Goal: Task Accomplishment & Management: Manage account settings

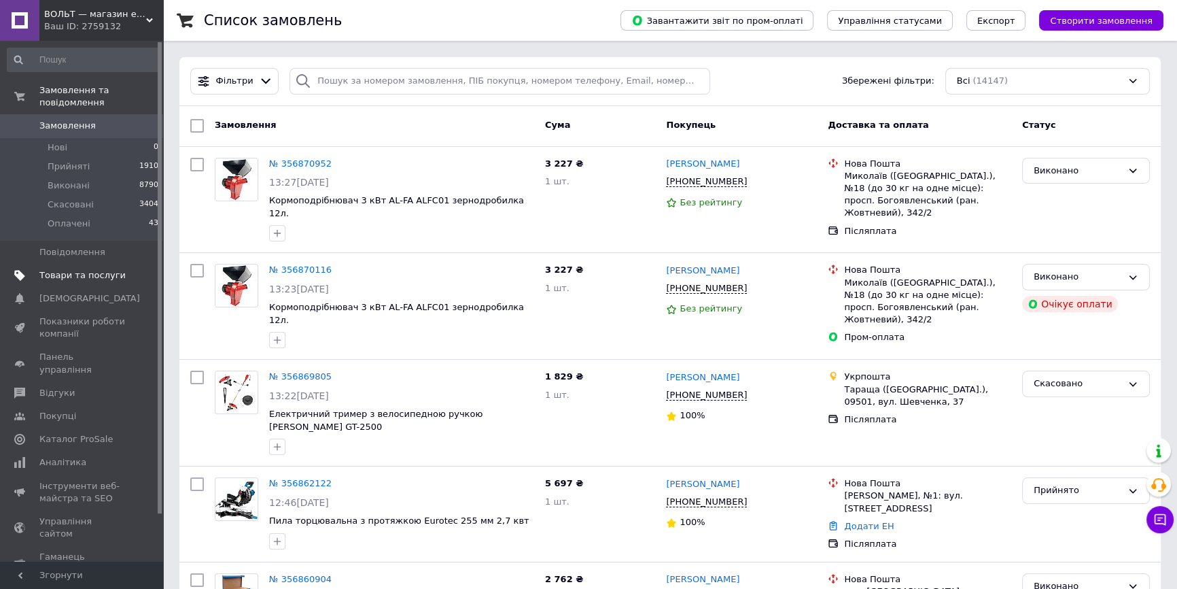
click at [107, 269] on span "Товари та послуги" at bounding box center [82, 275] width 86 height 12
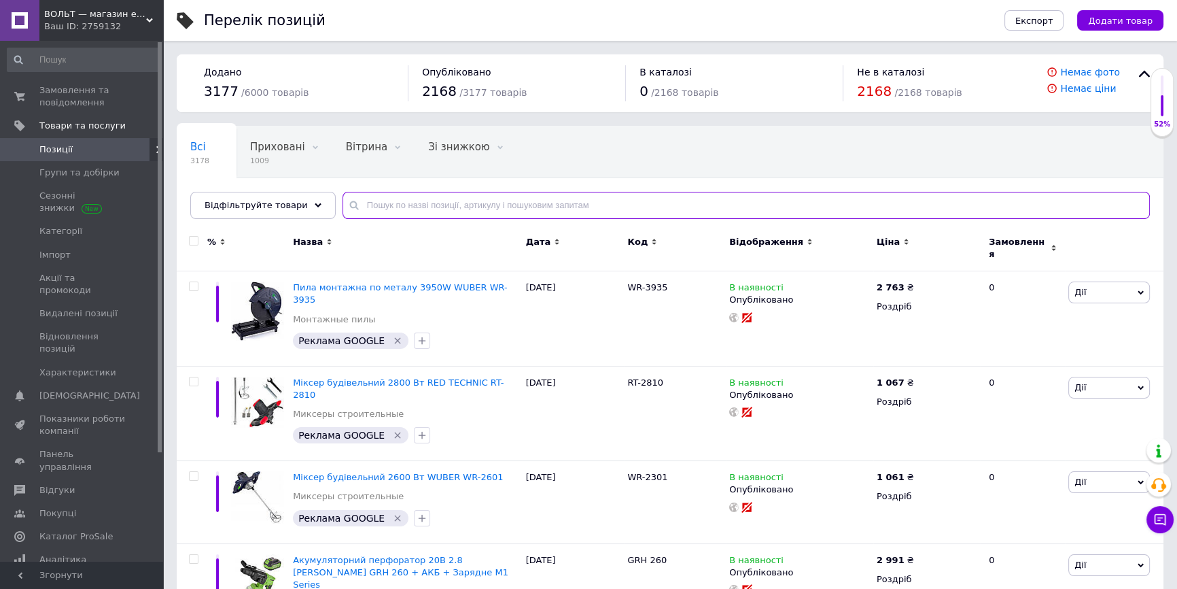
click at [428, 202] on input "text" at bounding box center [747, 205] width 808 height 27
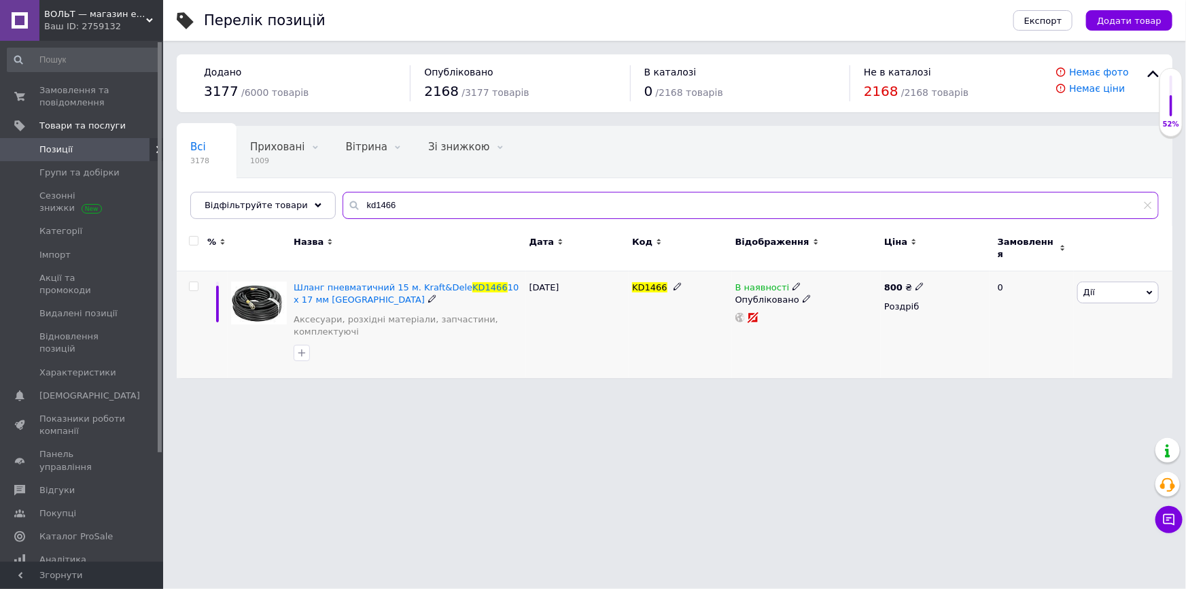
type input "kd1466"
click at [793, 282] on icon at bounding box center [797, 286] width 8 height 8
click at [821, 288] on li "Немає в наявності" at bounding box center [871, 297] width 129 height 19
click at [681, 314] on div "KD1466" at bounding box center [680, 324] width 103 height 107
click at [116, 92] on span "Замовлення та повідомлення" at bounding box center [82, 96] width 86 height 24
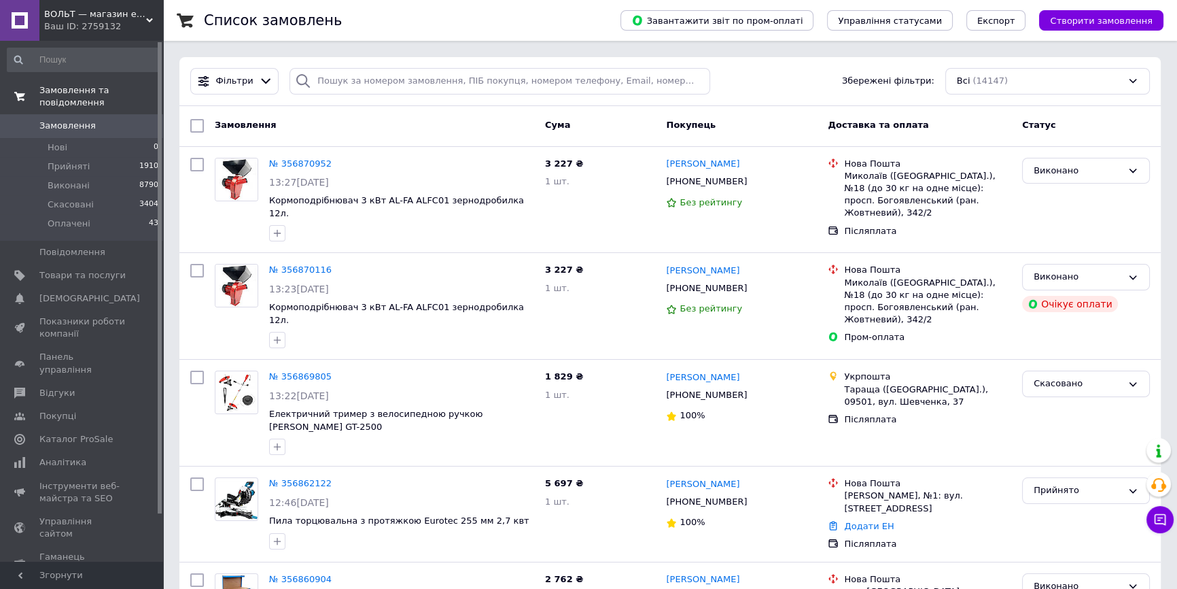
drag, startPoint x: 86, startPoint y: 80, endPoint x: 58, endPoint y: 86, distance: 28.5
